Goal: Information Seeking & Learning: Understand process/instructions

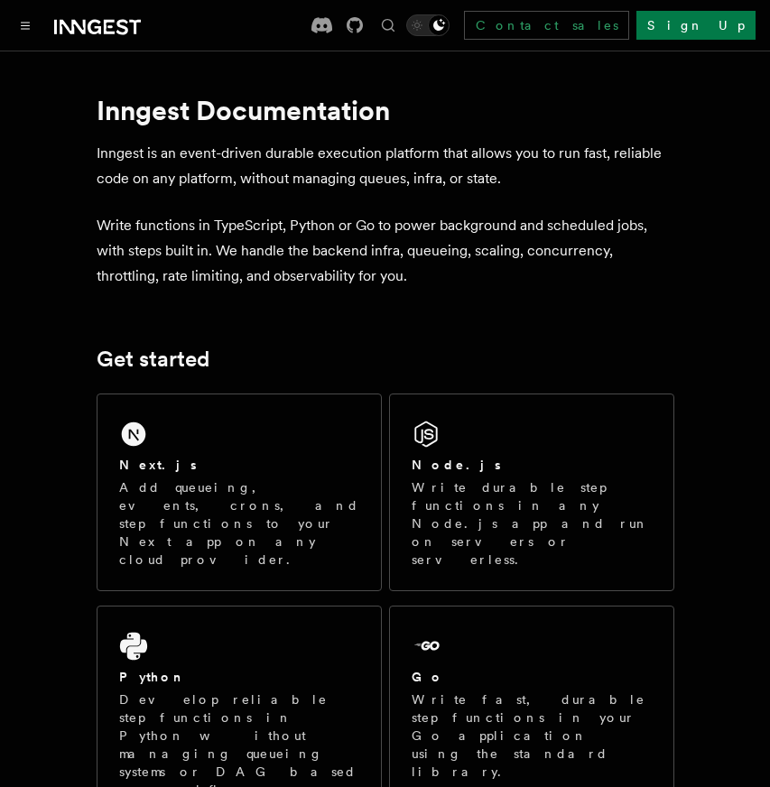
click at [182, 162] on p "Inngest is an event-driven durable execution platform that allows you to run fa…" at bounding box center [386, 166] width 578 height 51
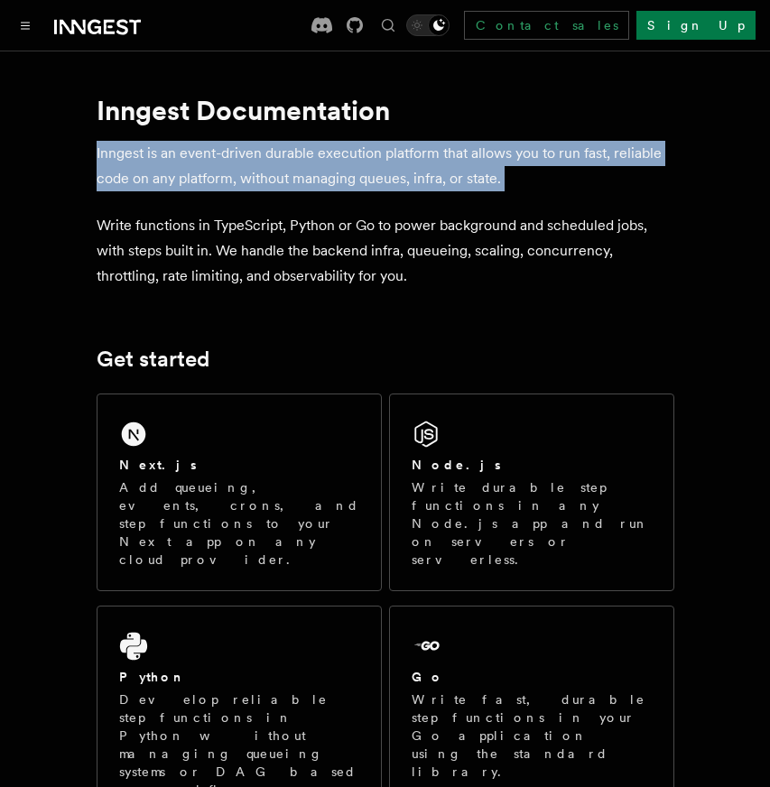
click at [182, 162] on p "Inngest is an event-driven durable execution platform that allows you to run fa…" at bounding box center [386, 166] width 578 height 51
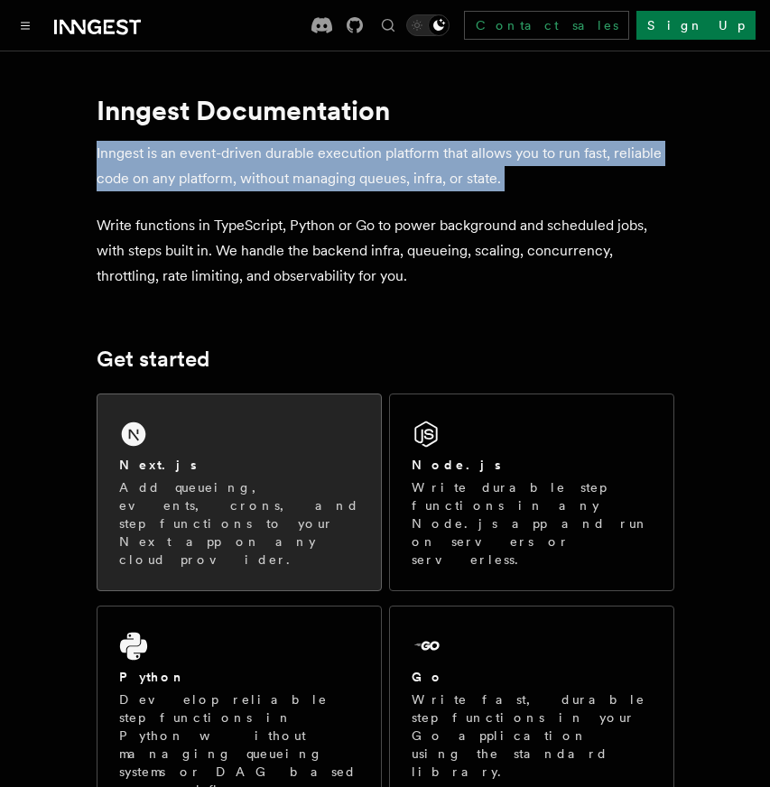
click at [262, 441] on div "Next.js Add queueing, events, crons, and step functions to your Next app on any…" at bounding box center [238, 492] width 283 height 196
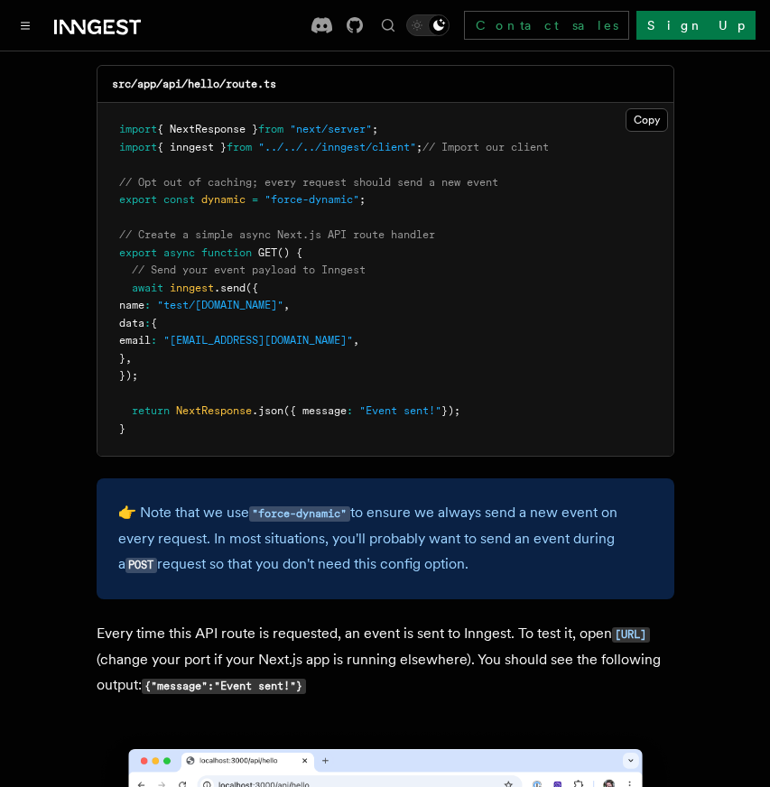
scroll to position [9109, 0]
